Goal: Information Seeking & Learning: Learn about a topic

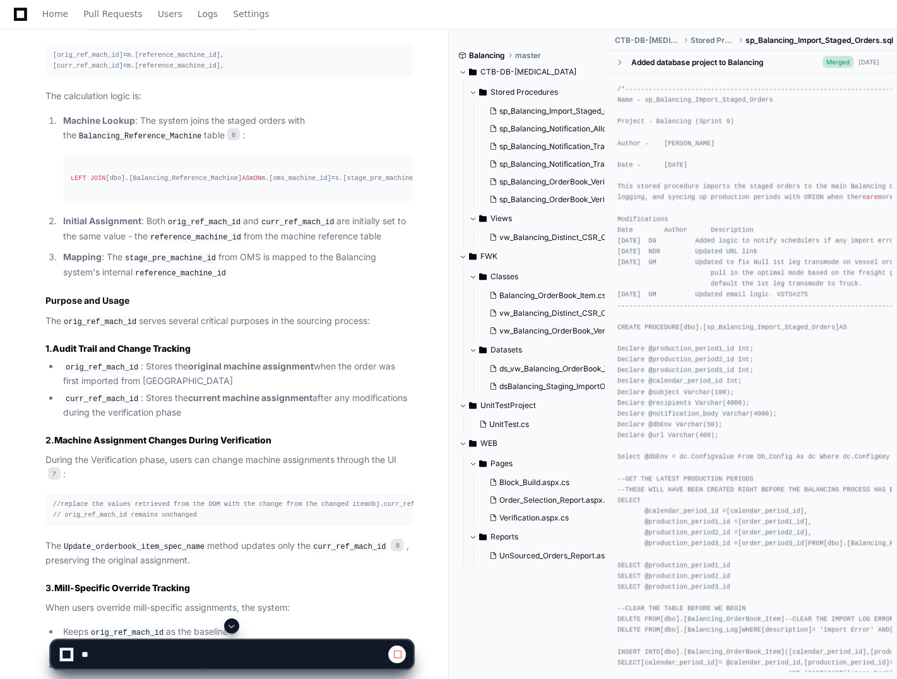
click at [270, 621] on app-app-chat-input at bounding box center [232, 643] width 363 height 51
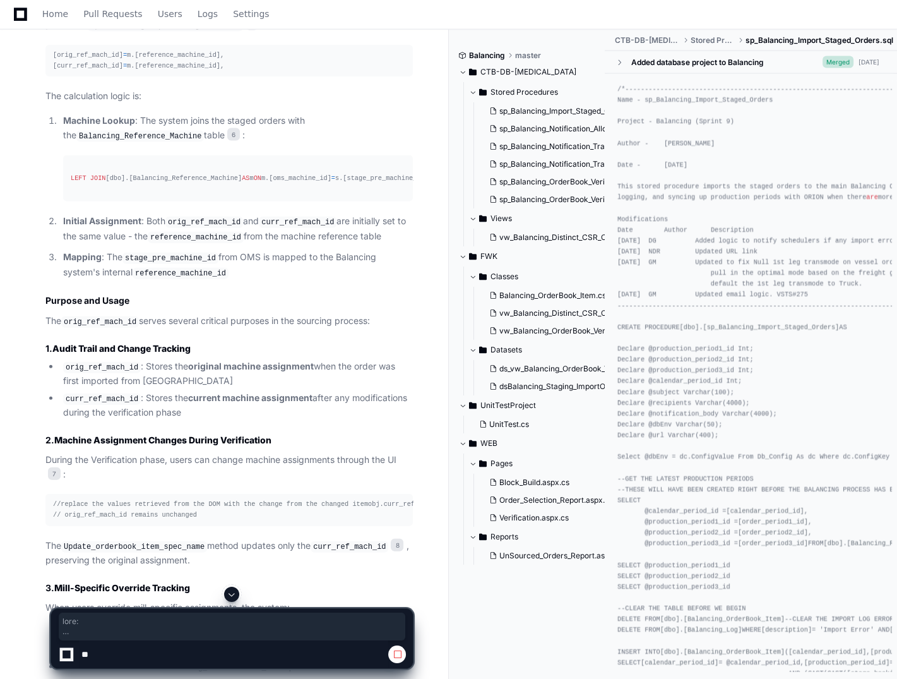
scroll to position [1922, 0]
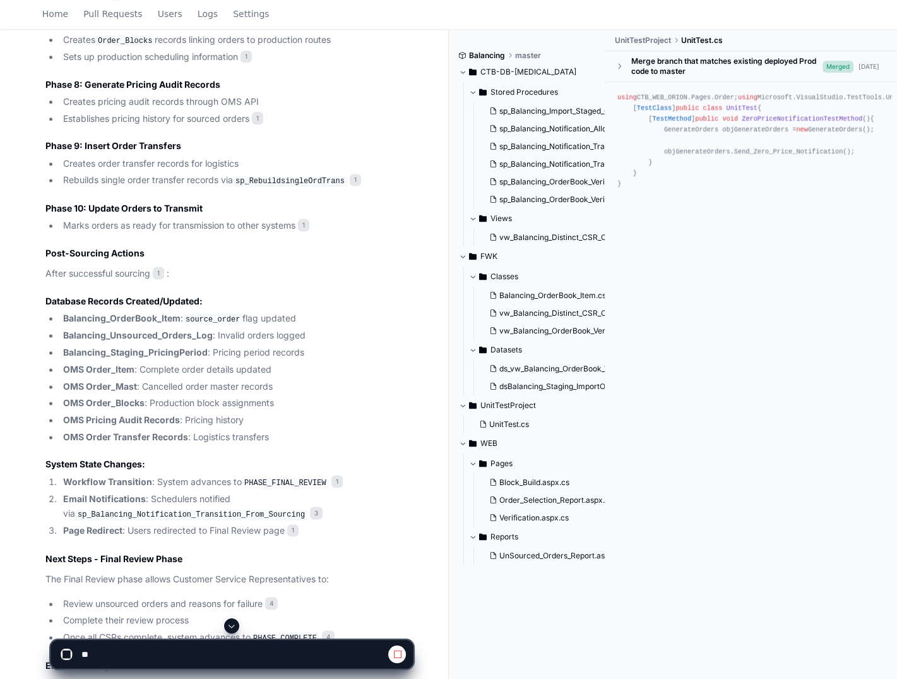
scroll to position [2020, 0]
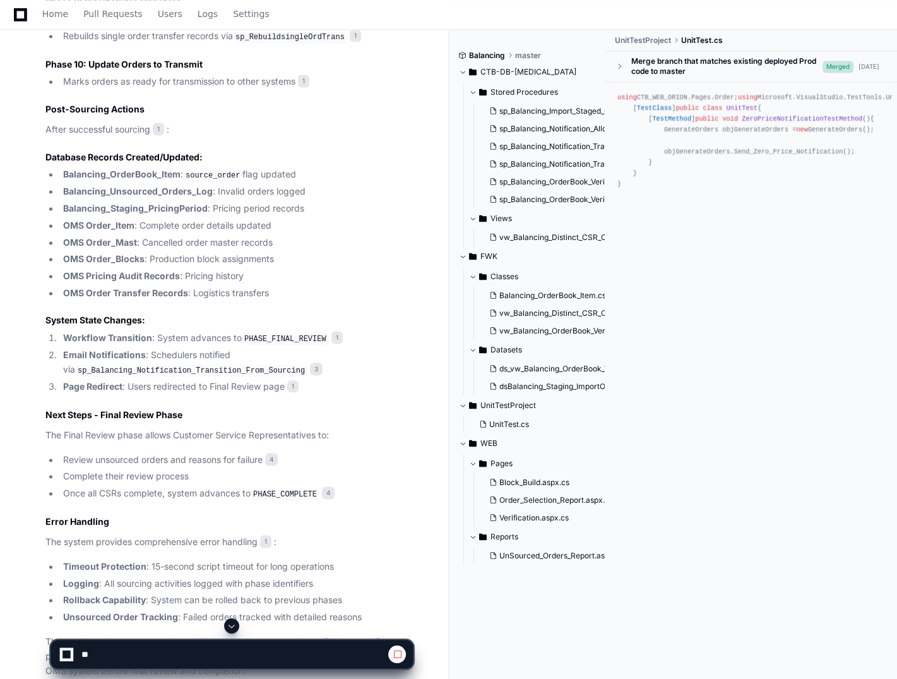
click at [232, 619] on button at bounding box center [231, 625] width 15 height 15
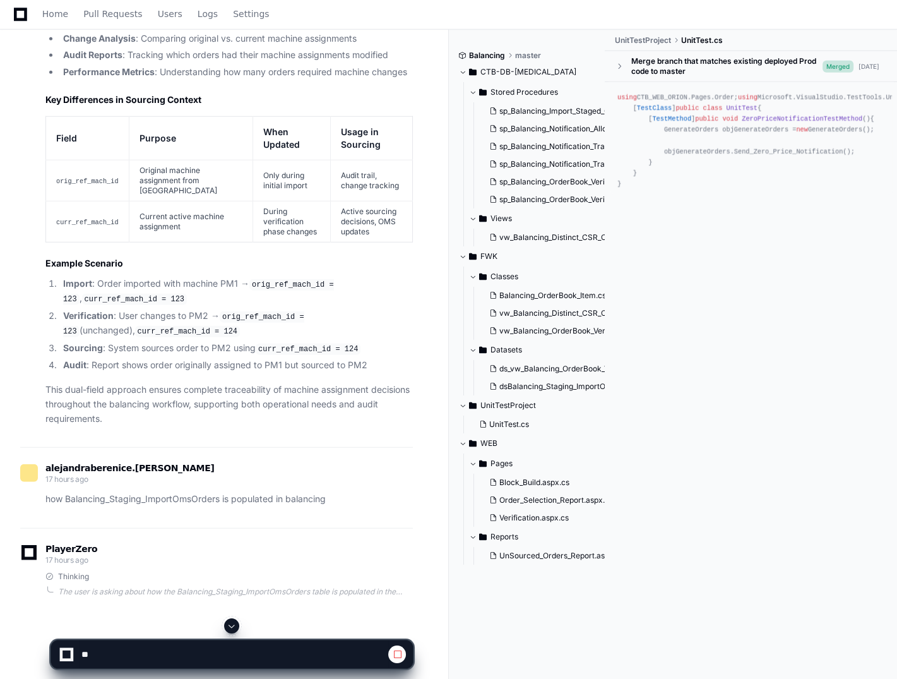
scroll to position [4000, 0]
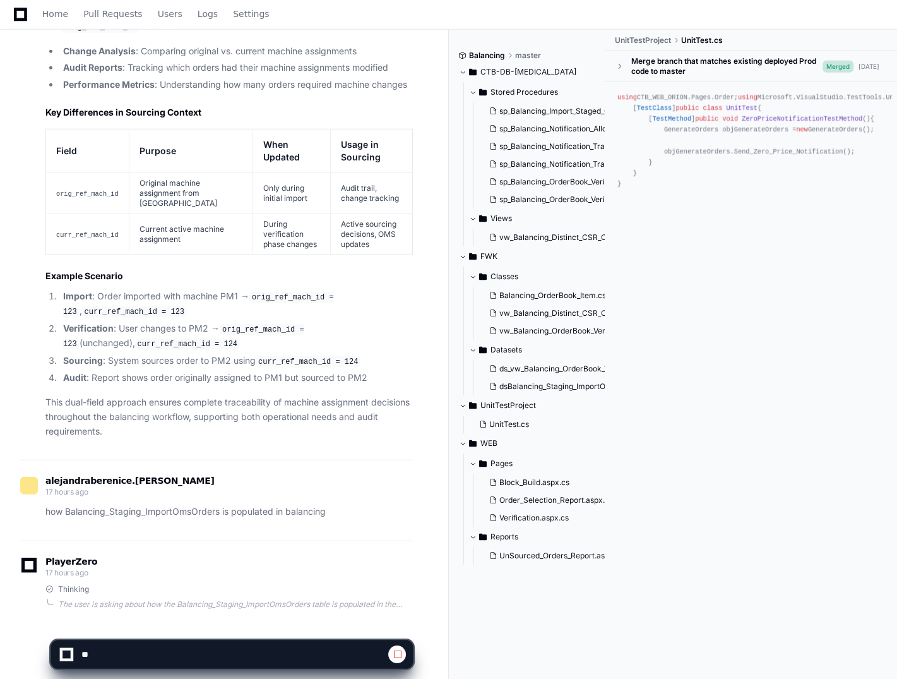
scroll to position [4000, 0]
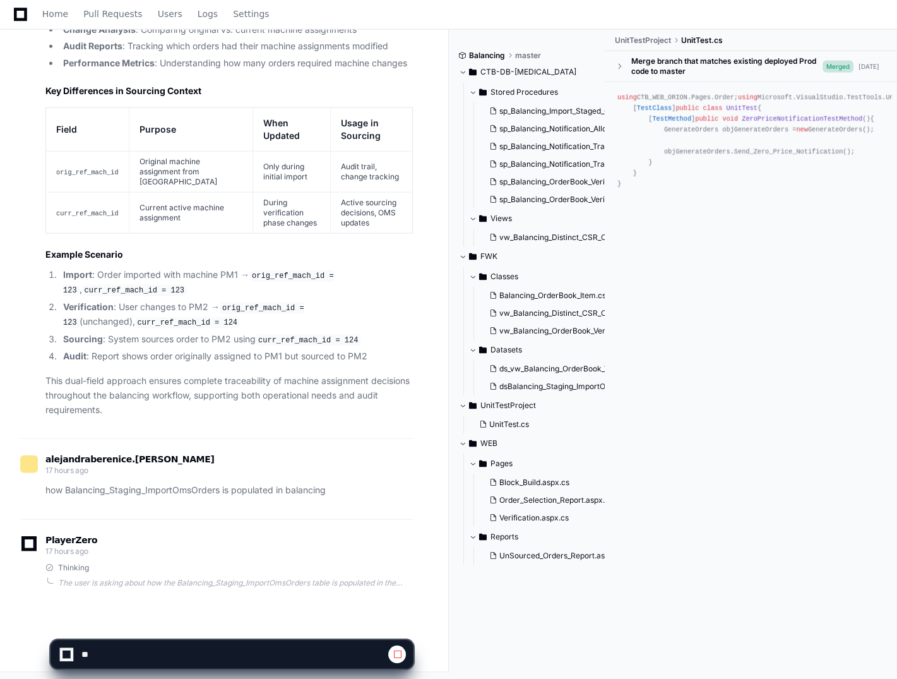
click at [398, 651] on span at bounding box center [397, 654] width 10 height 10
click at [398, 654] on span at bounding box center [397, 654] width 10 height 10
click at [7, 12] on div "Home Pull Requests Users Logs Settings" at bounding box center [141, 14] width 282 height 29
click at [20, 12] on icon at bounding box center [20, 14] width 13 height 15
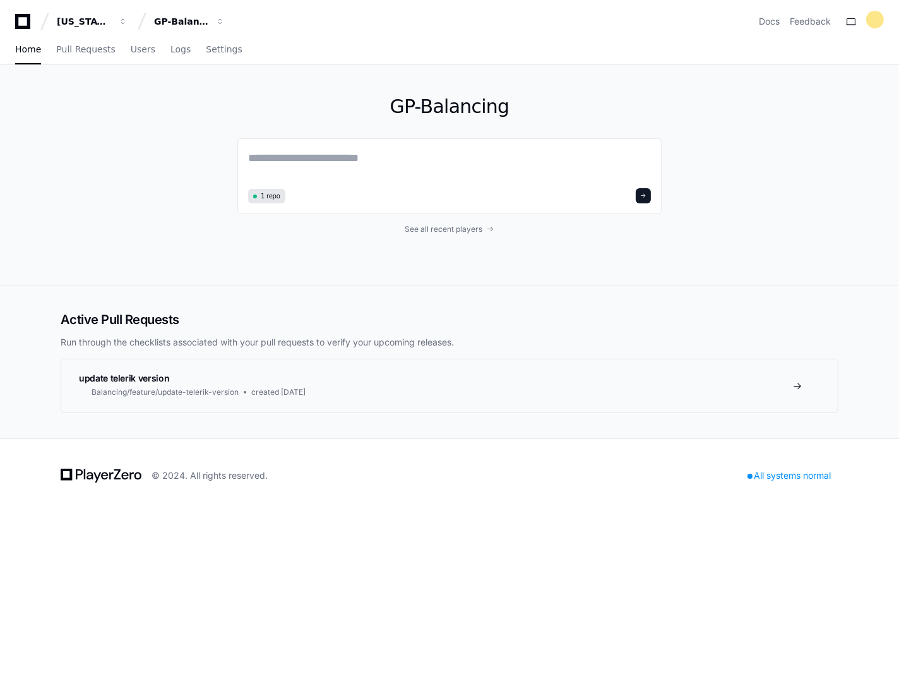
click at [154, 610] on div "Georgia Pacific GP-Balancing Docs Feedback Home Pull Requests Users Logs Settin…" at bounding box center [449, 339] width 899 height 679
click at [456, 220] on div "GP-Balancing 1 repo See all recent players" at bounding box center [449, 175] width 424 height 220
click at [467, 232] on span "See all recent players" at bounding box center [444, 229] width 78 height 10
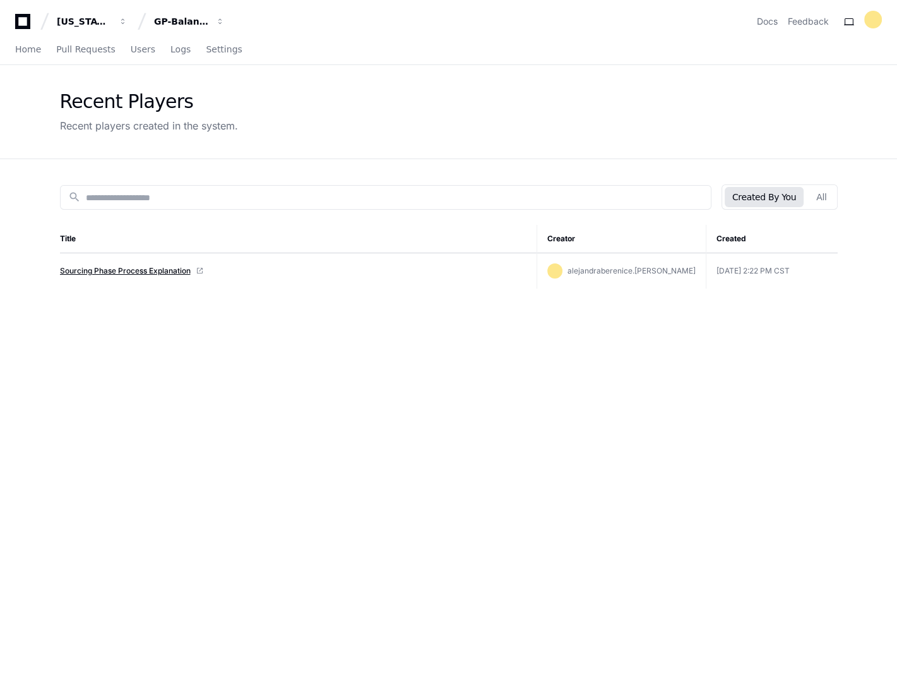
click at [137, 274] on link "Sourcing Phase Process Explanation" at bounding box center [125, 271] width 131 height 10
click at [29, 47] on span "Home" at bounding box center [28, 49] width 26 height 8
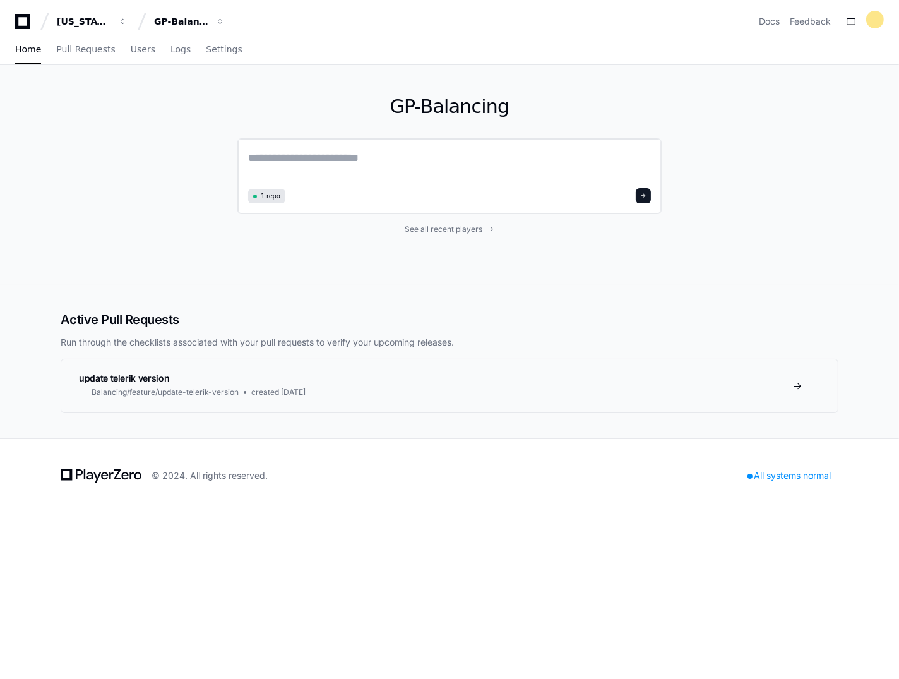
click at [448, 167] on textarea at bounding box center [449, 166] width 403 height 35
paste textarea "**********"
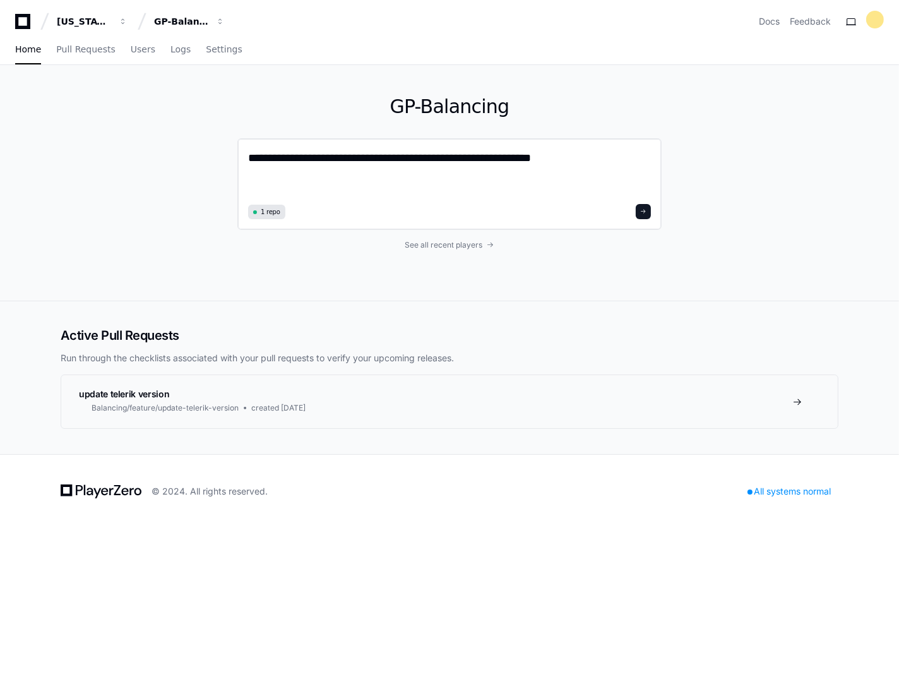
type textarea "**********"
click at [652, 211] on div "**********" at bounding box center [449, 184] width 424 height 92
click at [643, 211] on span at bounding box center [643, 211] width 6 height 6
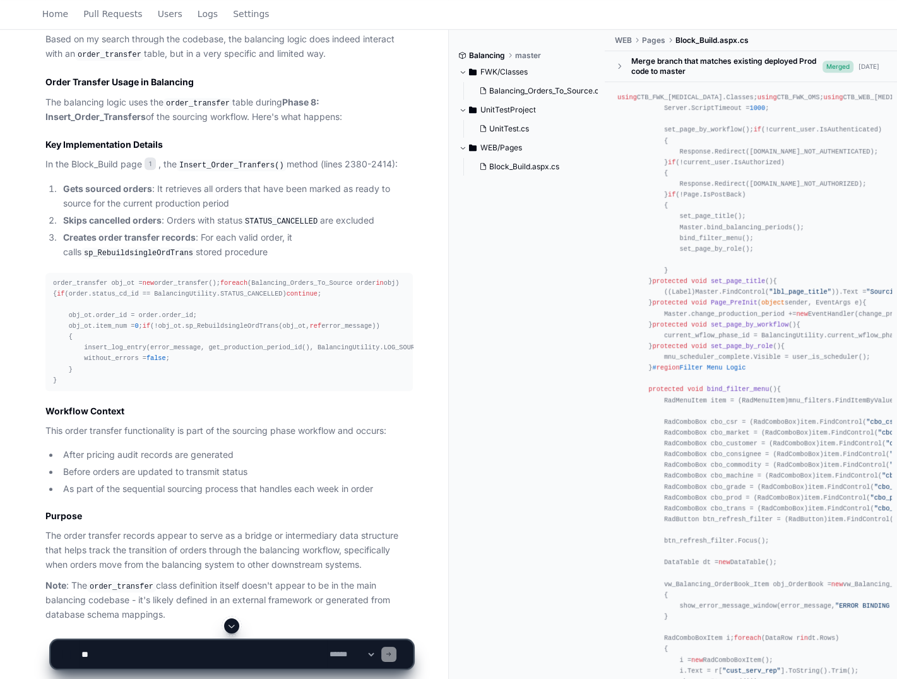
scroll to position [905, 0]
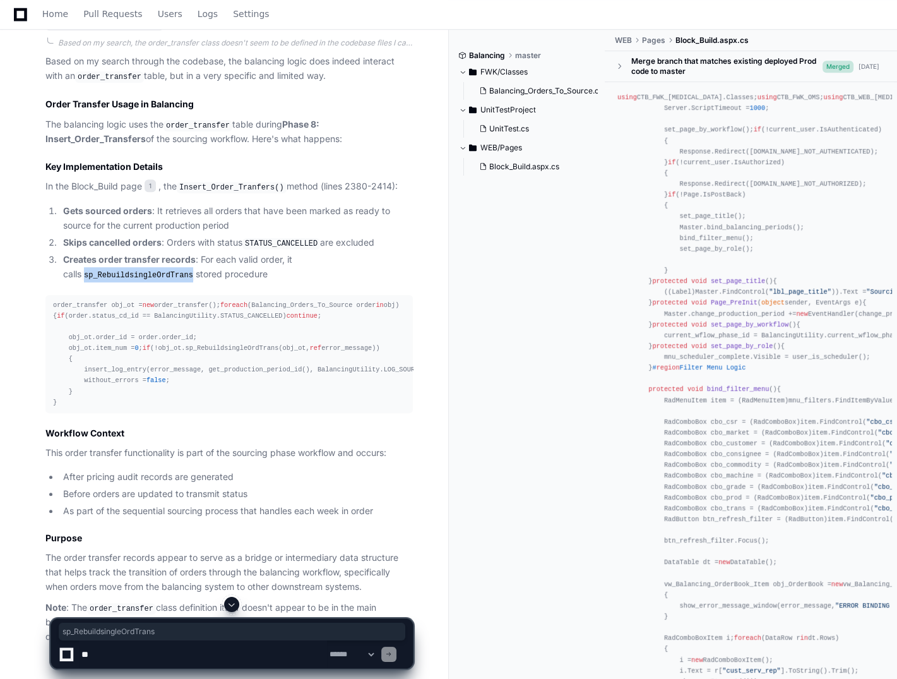
drag, startPoint x: 67, startPoint y: 270, endPoint x: 165, endPoint y: 269, distance: 97.9
click at [165, 270] on code "sp_RebuildsingleOrdTrans" at bounding box center [138, 275] width 114 height 11
copy code "sp_RebuildsingleOrdTrans"
click at [408, 277] on li "Creates order transfer records : For each valid order, it calls sp_Rebuildsingl…" at bounding box center [236, 267] width 354 height 29
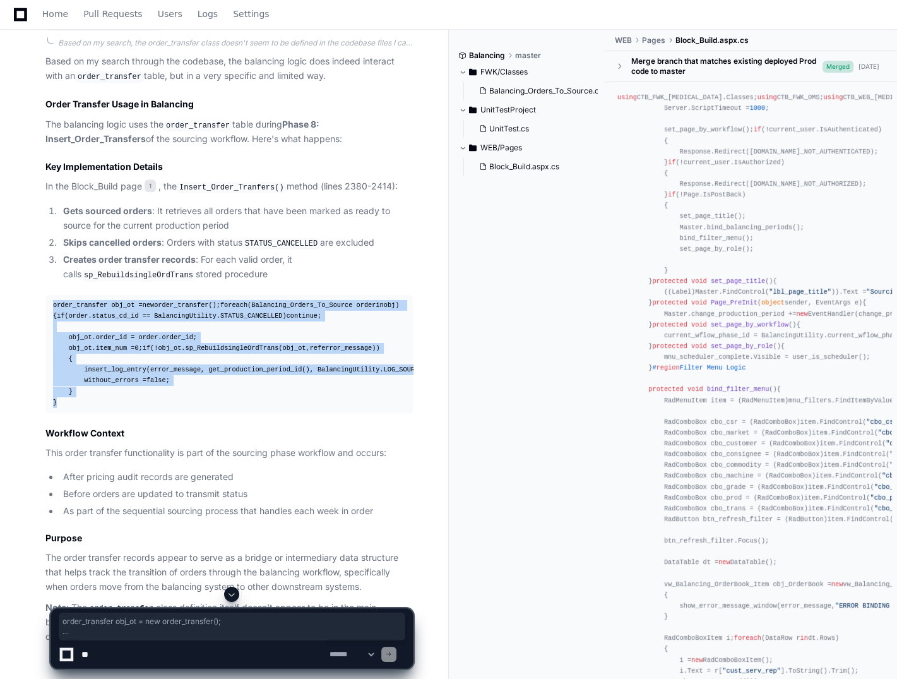
drag, startPoint x: 61, startPoint y: 469, endPoint x: 49, endPoint y: 301, distance: 169.0
click at [49, 301] on pre "order_transfer obj_ot = new order_transfer(); foreach (Balancing_Orders_To_Sour…" at bounding box center [228, 354] width 367 height 118
copy div "order_transfer obj_ot = new order_transfer(); foreach (Balancing_Orders_To_Sour…"
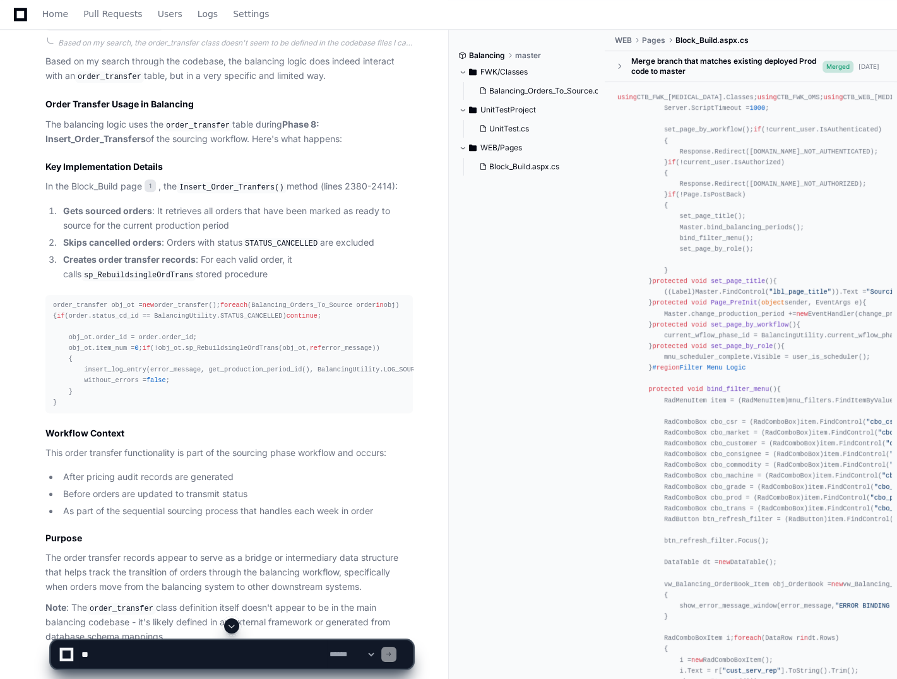
click at [122, 265] on li "Creates order transfer records : For each valid order, it calls sp_Rebuildsingl…" at bounding box center [236, 267] width 354 height 29
click at [131, 273] on code "sp_RebuildsingleOrdTrans" at bounding box center [138, 275] width 114 height 11
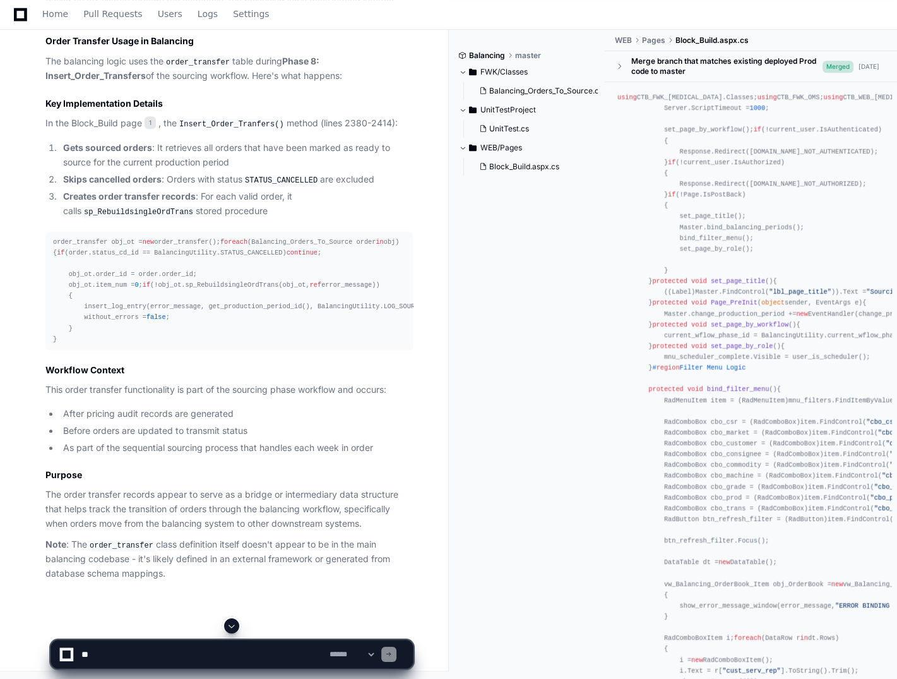
scroll to position [1031, 0]
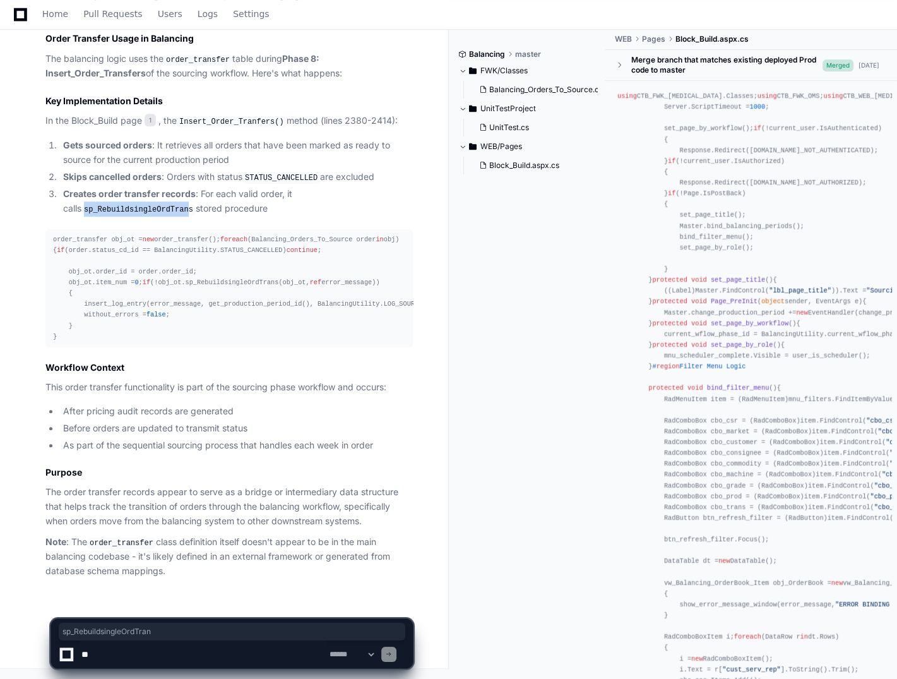
drag, startPoint x: 162, startPoint y: 148, endPoint x: 61, endPoint y: 145, distance: 101.7
click at [61, 187] on li "Creates order transfer records : For each valid order, it calls sp_Rebuildsingl…" at bounding box center [236, 201] width 354 height 29
copy code "sp_RebuildsingleOrdTran"
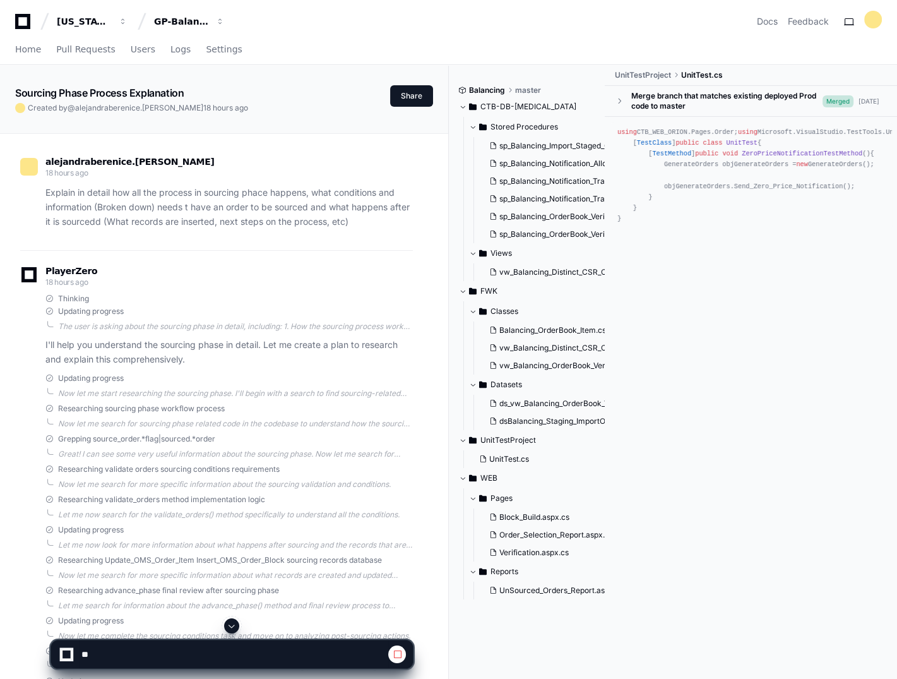
drag, startPoint x: 112, startPoint y: 631, endPoint x: 128, endPoint y: 650, distance: 25.1
click at [115, 632] on div at bounding box center [232, 625] width 363 height 15
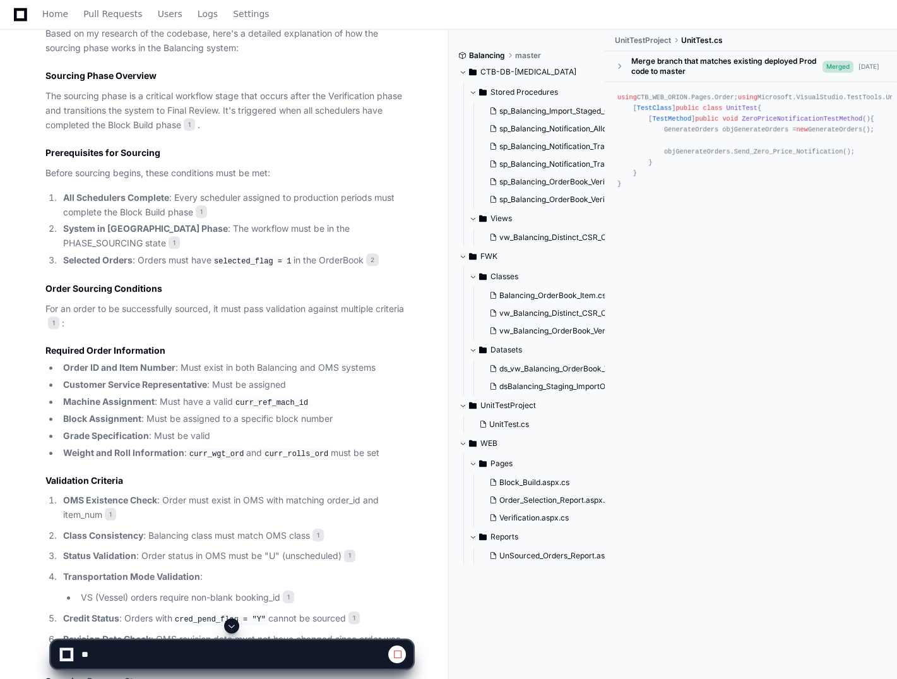
scroll to position [1009, 0]
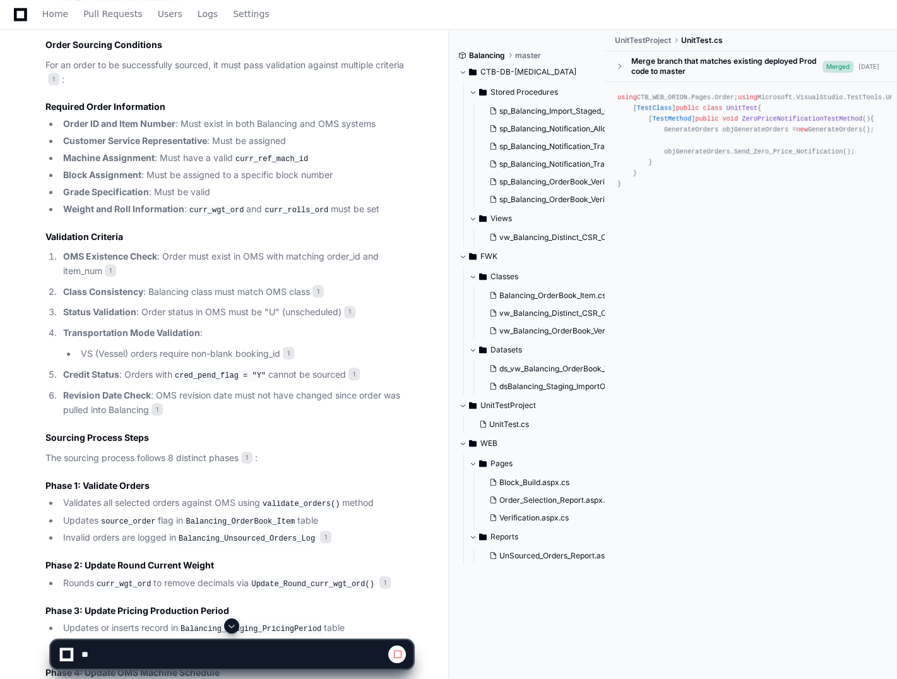
click at [396, 655] on span at bounding box center [397, 654] width 10 height 10
